Goal: Task Accomplishment & Management: Complete application form

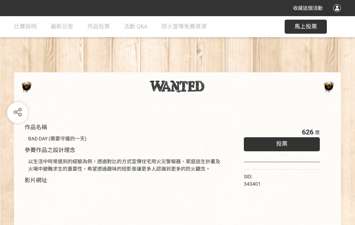
click at [338, 15] on div "收藏這個活動" at bounding box center [177, 8] width 355 height 16
click at [220, 69] on div "作品名稱 BAD DAY (需要守護的一天) 參賽作品之設計理念 以生活中時常遇到的經驗為例，透過對比的方式宣傳住宅用火災警報器、家庭逃生計畫及火場中避難求生…" at bounding box center [177, 164] width 355 height 296
click at [280, 142] on span "投票" at bounding box center [281, 144] width 11 height 7
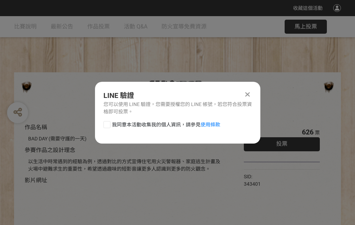
click at [106, 123] on div at bounding box center [106, 124] width 7 height 7
checkbox input "true"
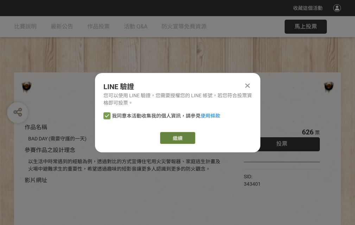
click at [177, 138] on link "繼續" at bounding box center [177, 138] width 35 height 12
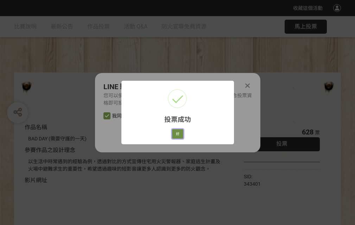
click at [175, 133] on button "好" at bounding box center [177, 134] width 11 height 10
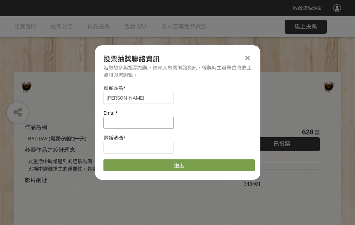
click at [141, 123] on input at bounding box center [138, 123] width 70 height 12
type input "[EMAIL_ADDRESS][DOMAIN_NAME]"
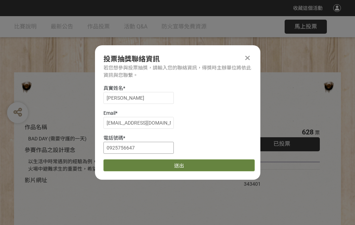
type input "0925756647"
click at [123, 163] on button "送出" at bounding box center [178, 166] width 151 height 12
